Goal: Task Accomplishment & Management: Manage account settings

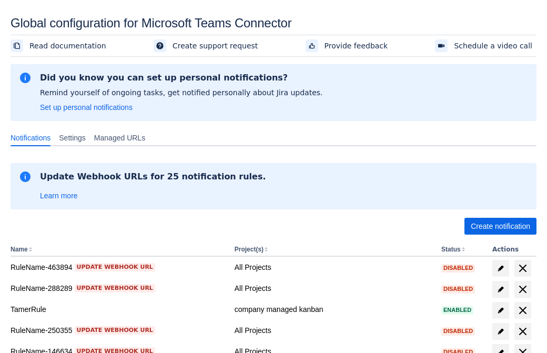
click at [500, 226] on span "Create notification" at bounding box center [499, 226] width 59 height 17
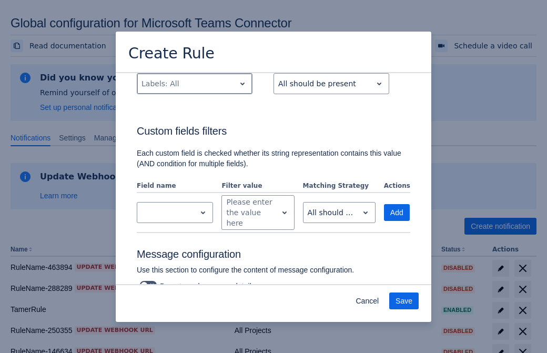
click at [194, 90] on div "Scrollable content" at bounding box center [185, 83] width 89 height 13
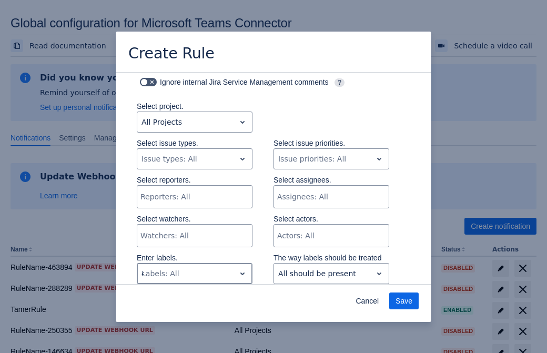
type input "451022_label"
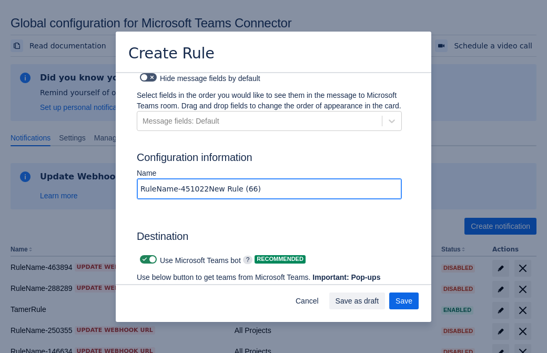
type input "RuleName-451022New Rule (66)"
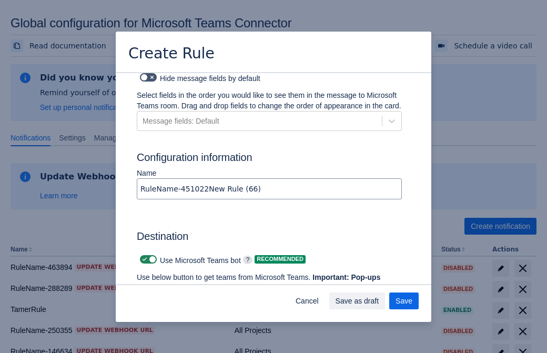
click at [143, 255] on span "Scrollable content" at bounding box center [144, 259] width 8 height 8
click at [143, 256] on input "Scrollable content" at bounding box center [143, 259] width 7 height 7
checkbox input "false"
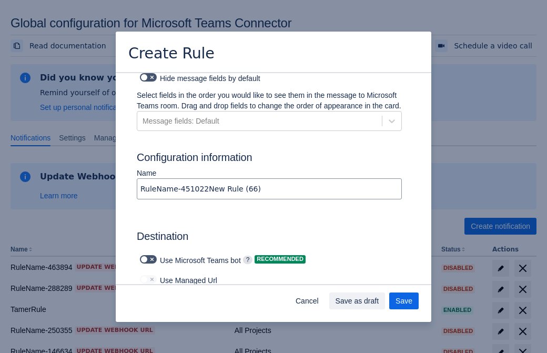
type input "https://prod-172.westeurope.logic.azure.com:443/workflows/ae977bb6ae334c9d95dfe…"
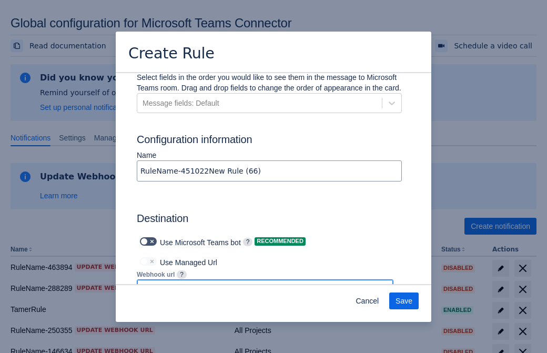
click at [404, 301] on span "Save" at bounding box center [403, 300] width 17 height 17
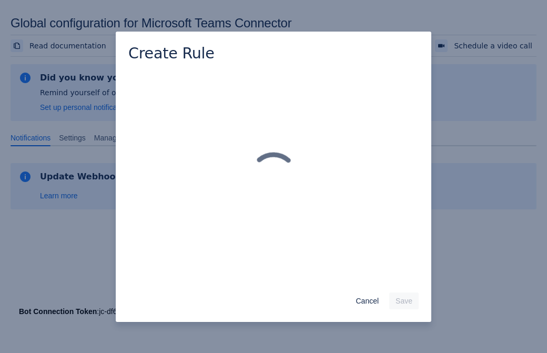
scroll to position [0, 0]
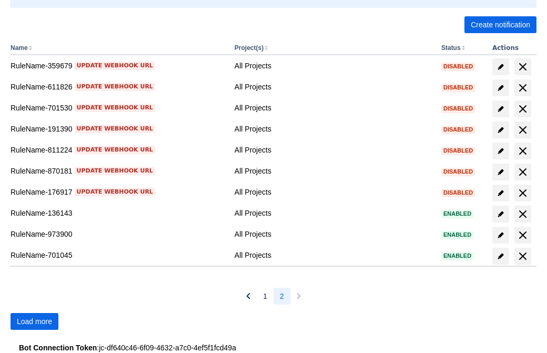
click at [34, 321] on span "Load more" at bounding box center [34, 321] width 35 height 17
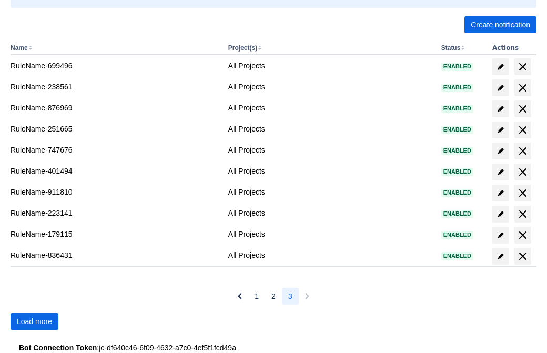
click at [34, 321] on span "Load more" at bounding box center [34, 321] width 35 height 17
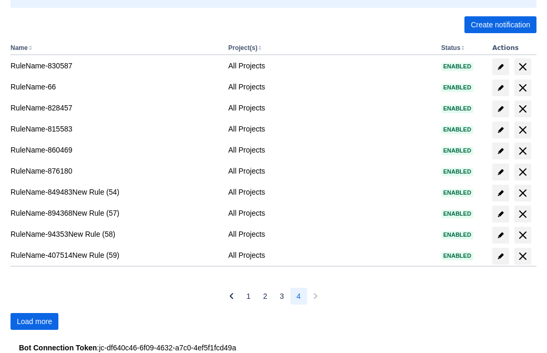
click at [34, 321] on span "Load more" at bounding box center [34, 321] width 35 height 17
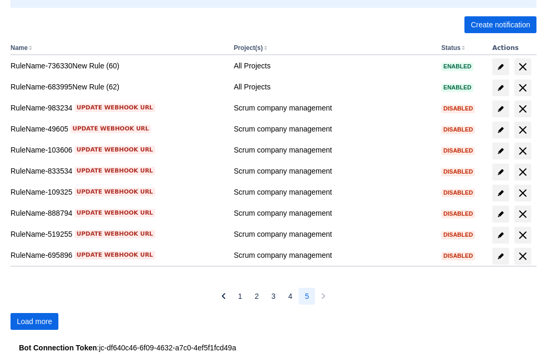
click at [34, 321] on span "Load more" at bounding box center [34, 321] width 35 height 17
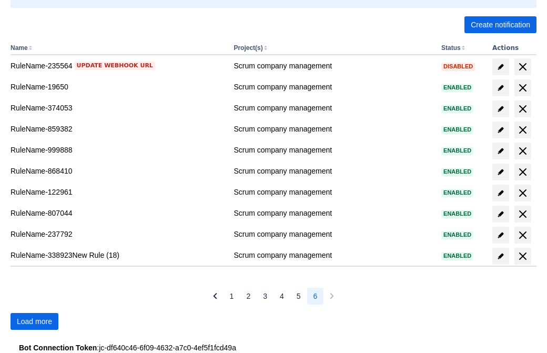
click at [34, 321] on span "Load more" at bounding box center [34, 321] width 35 height 17
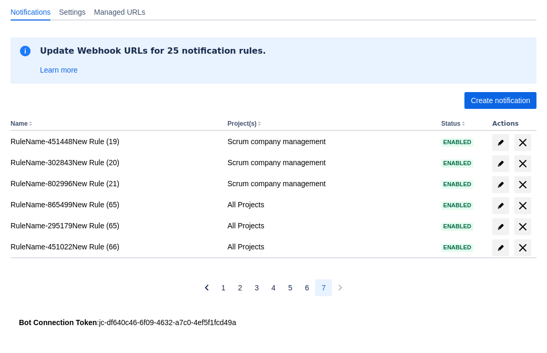
scroll to position [126, 0]
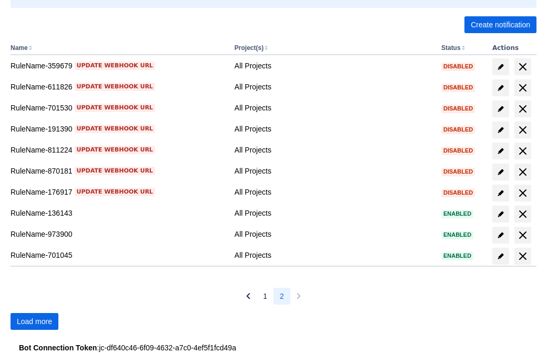
click at [34, 321] on span "Load more" at bounding box center [34, 321] width 35 height 17
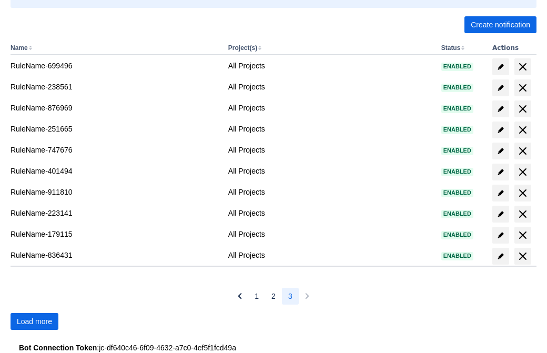
click at [34, 321] on span "Load more" at bounding box center [34, 321] width 35 height 17
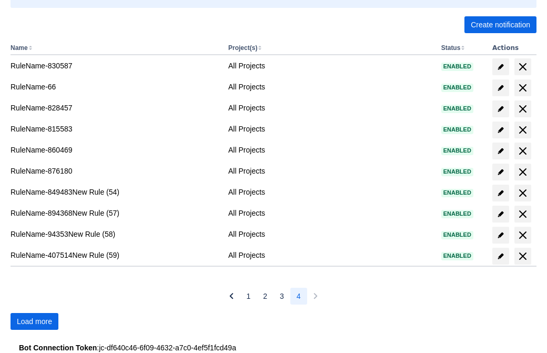
click at [34, 321] on span "Load more" at bounding box center [34, 321] width 35 height 17
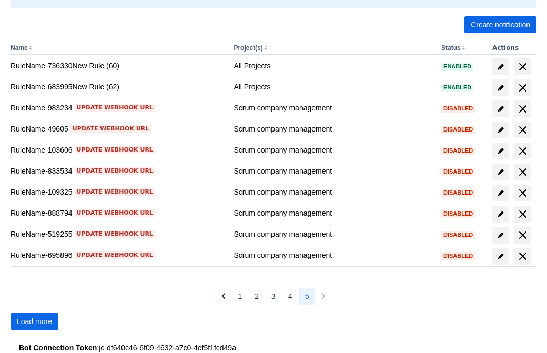
click at [34, 321] on span "Load more" at bounding box center [34, 321] width 35 height 17
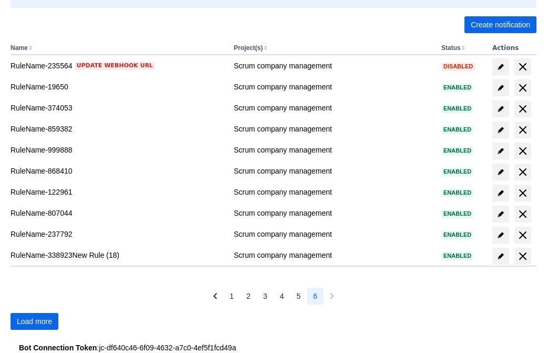
click at [34, 321] on span "Load more" at bounding box center [34, 321] width 35 height 17
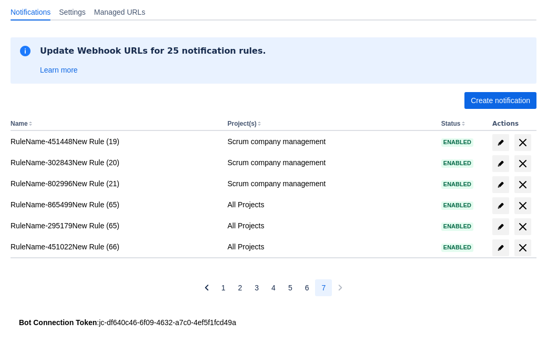
scroll to position [126, 0]
click at [522, 248] on span "delete" at bounding box center [522, 247] width 13 height 13
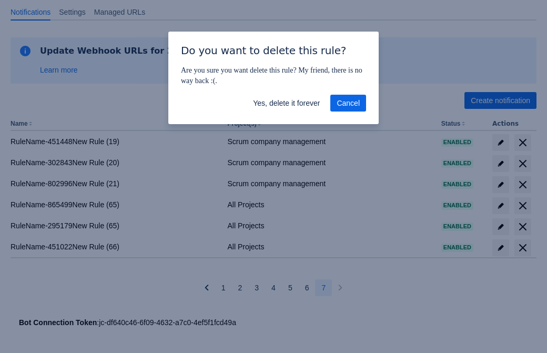
click at [286, 103] on span "Yes, delete it forever" at bounding box center [286, 103] width 67 height 17
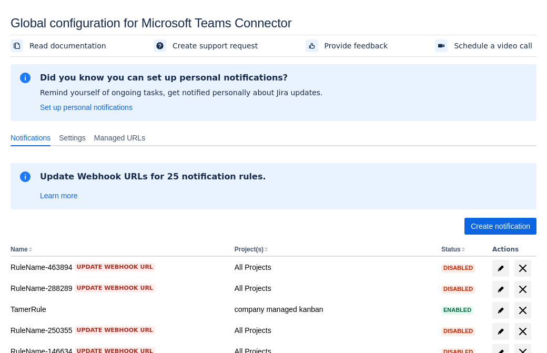
click at [500, 226] on span "Create notification" at bounding box center [499, 226] width 59 height 17
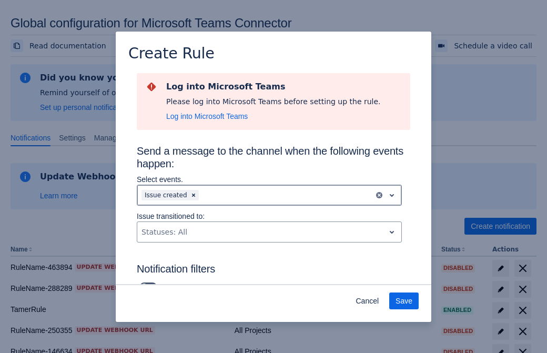
click at [269, 195] on div "Scrollable content" at bounding box center [285, 195] width 169 height 13
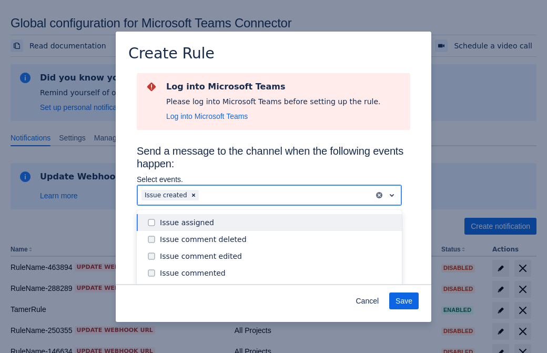
click at [278, 284] on div "Issue created" at bounding box center [277, 289] width 235 height 11
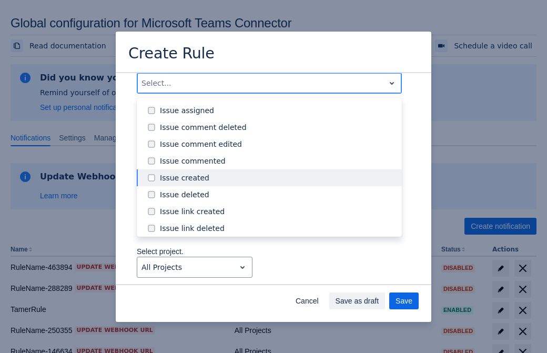
click at [278, 273] on div "Issue updated" at bounding box center [277, 278] width 235 height 11
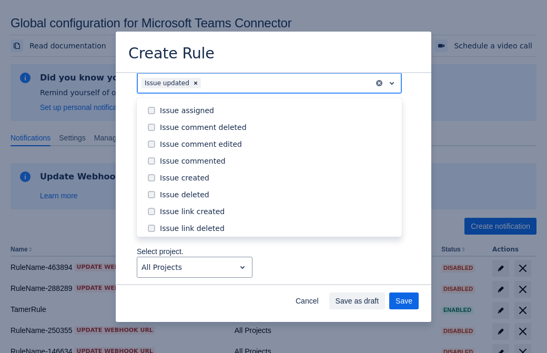
scroll to position [111, 0]
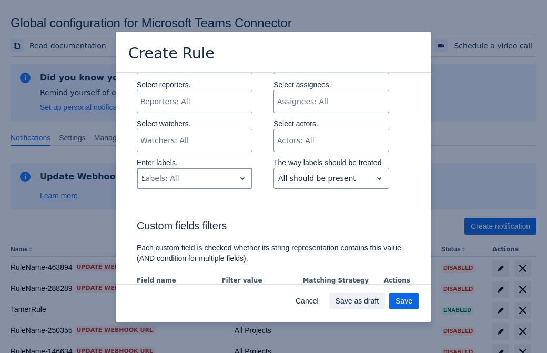
type input "564596_label"
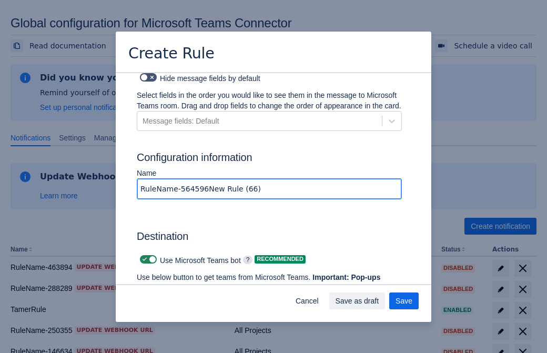
type input "RuleName-564596New Rule (66)"
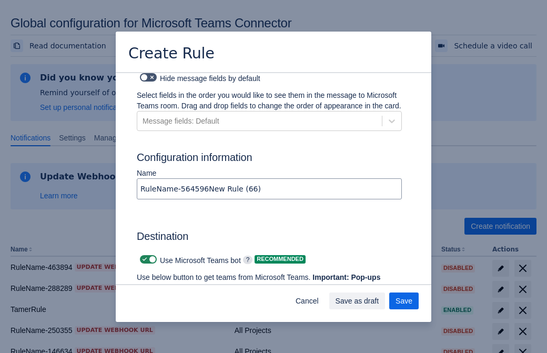
click at [143, 255] on span "Scrollable content" at bounding box center [144, 259] width 8 height 8
click at [143, 256] on input "Scrollable content" at bounding box center [143, 259] width 7 height 7
checkbox input "false"
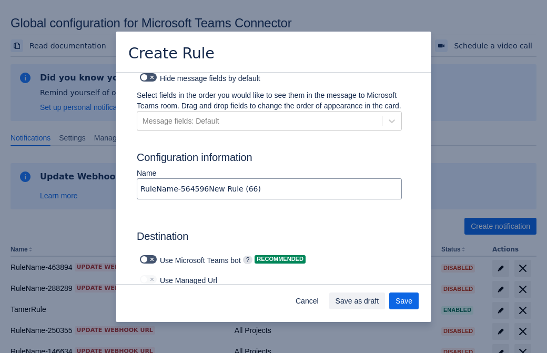
type input "https://prod-112.westeurope.logic.azure.com:443/workflows/bae959254738451b85002…"
click at [379, 301] on span "Save as draft" at bounding box center [357, 300] width 44 height 17
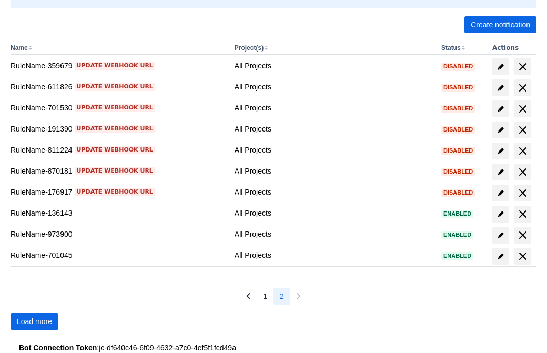
click at [34, 321] on span "Load more" at bounding box center [34, 321] width 35 height 17
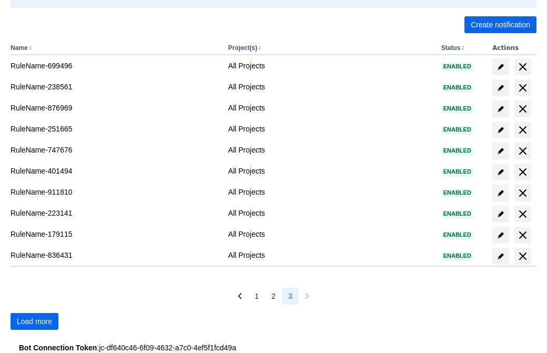
click at [34, 321] on span "Load more" at bounding box center [34, 321] width 35 height 17
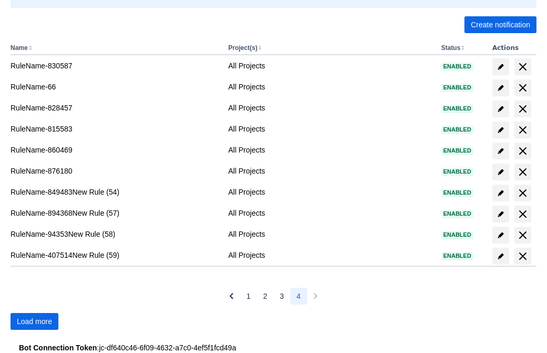
click at [34, 321] on span "Load more" at bounding box center [34, 321] width 35 height 17
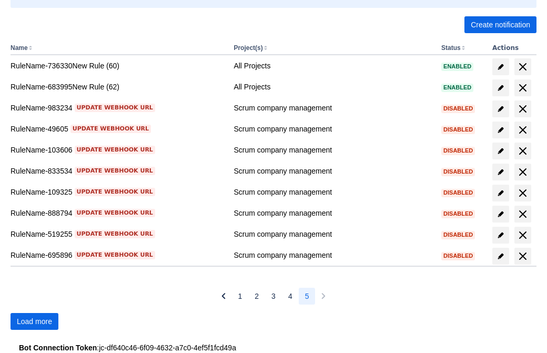
click at [34, 321] on span "Load more" at bounding box center [34, 321] width 35 height 17
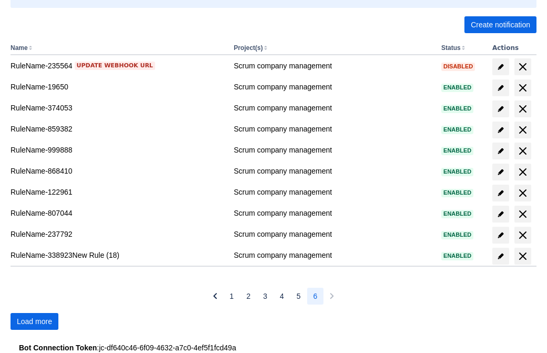
click at [34, 321] on span "Load more" at bounding box center [34, 321] width 35 height 17
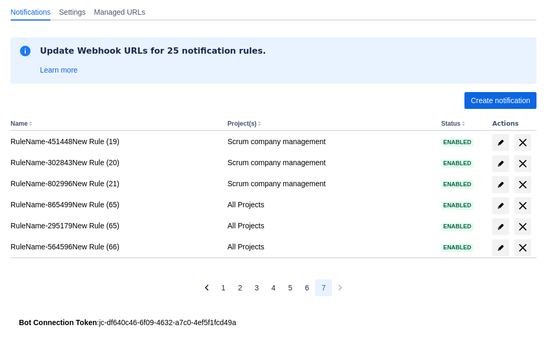
scroll to position [126, 0]
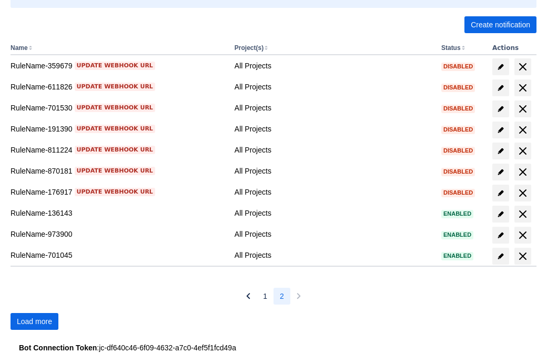
click at [34, 321] on span "Load more" at bounding box center [34, 321] width 35 height 17
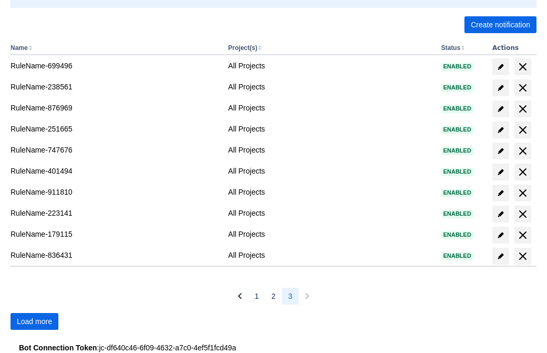
click at [34, 321] on span "Load more" at bounding box center [34, 321] width 35 height 17
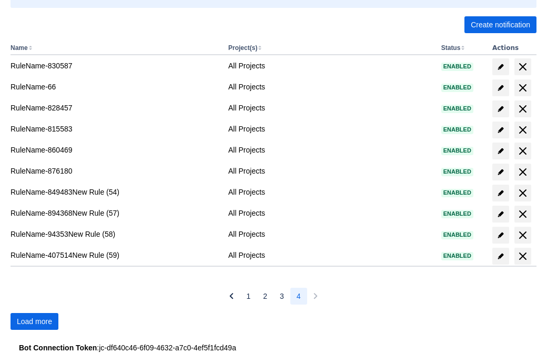
click at [34, 321] on span "Load more" at bounding box center [34, 321] width 35 height 17
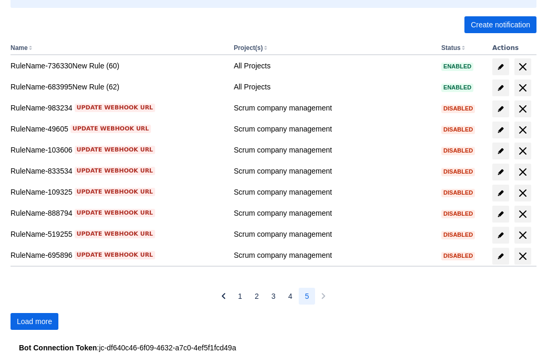
click at [34, 321] on span "Load more" at bounding box center [34, 321] width 35 height 17
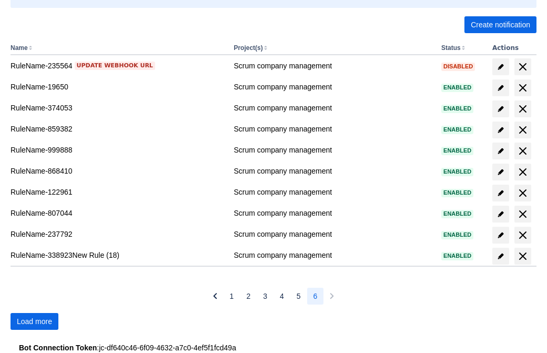
click at [34, 321] on span "Load more" at bounding box center [34, 321] width 35 height 17
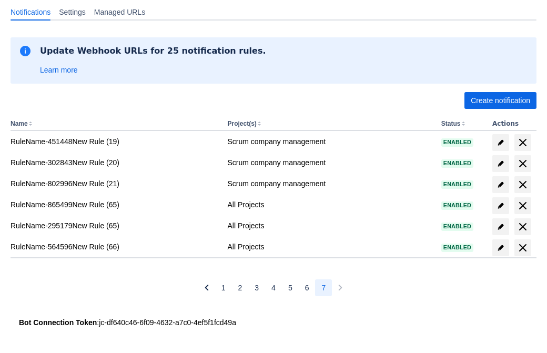
click at [522, 248] on span "delete" at bounding box center [522, 247] width 13 height 13
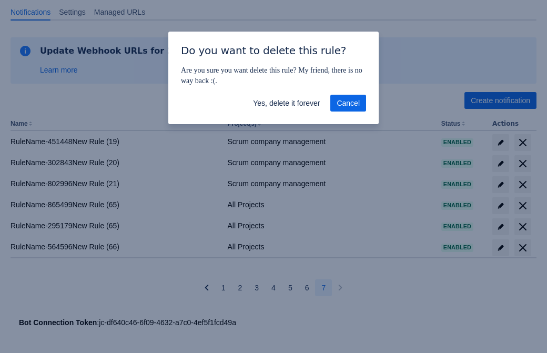
click at [286, 103] on span "Yes, delete it forever" at bounding box center [286, 103] width 67 height 17
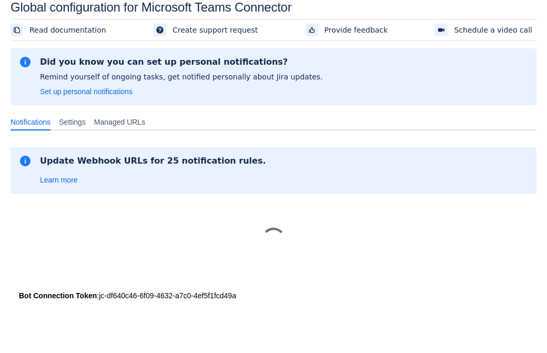
scroll to position [16, 0]
